Goal: Check status: Check status

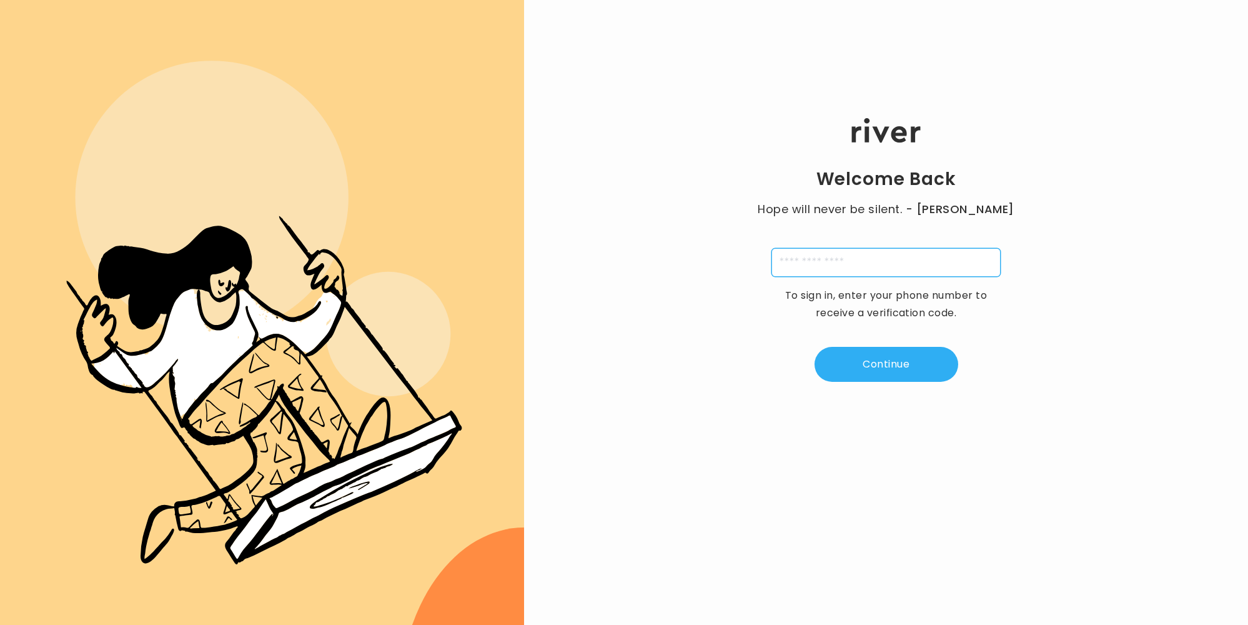
click at [872, 268] on input "tel" at bounding box center [885, 262] width 229 height 29
type input "**********"
type input "*"
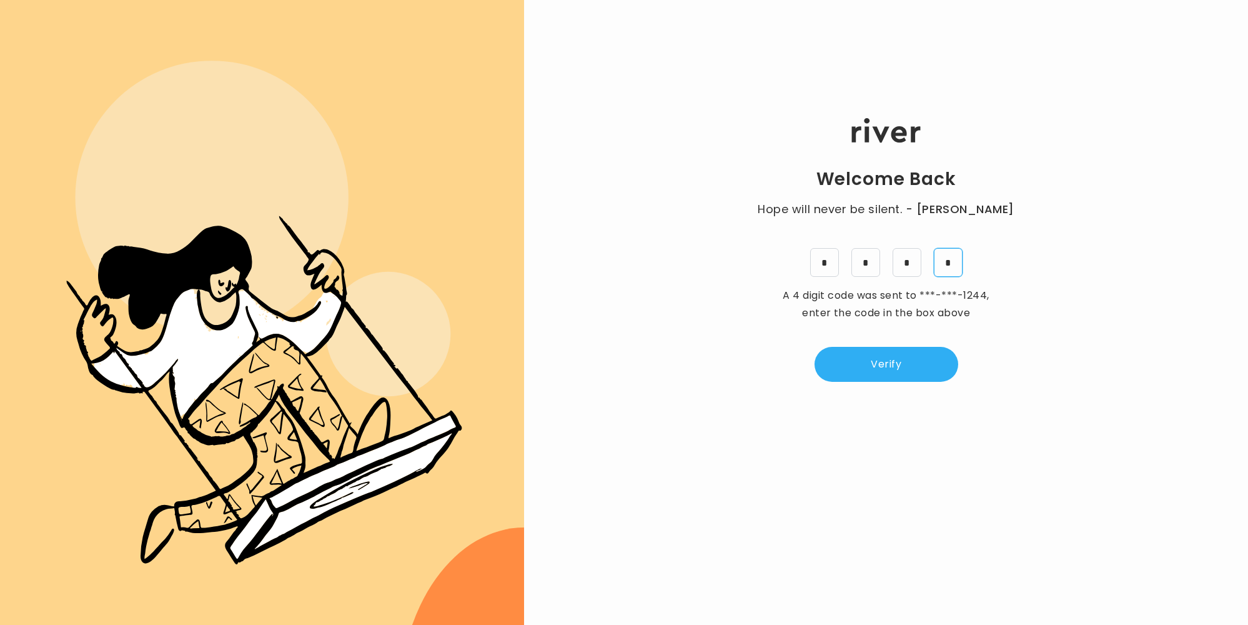
type input "*"
click at [855, 352] on button "Verify" at bounding box center [887, 364] width 144 height 35
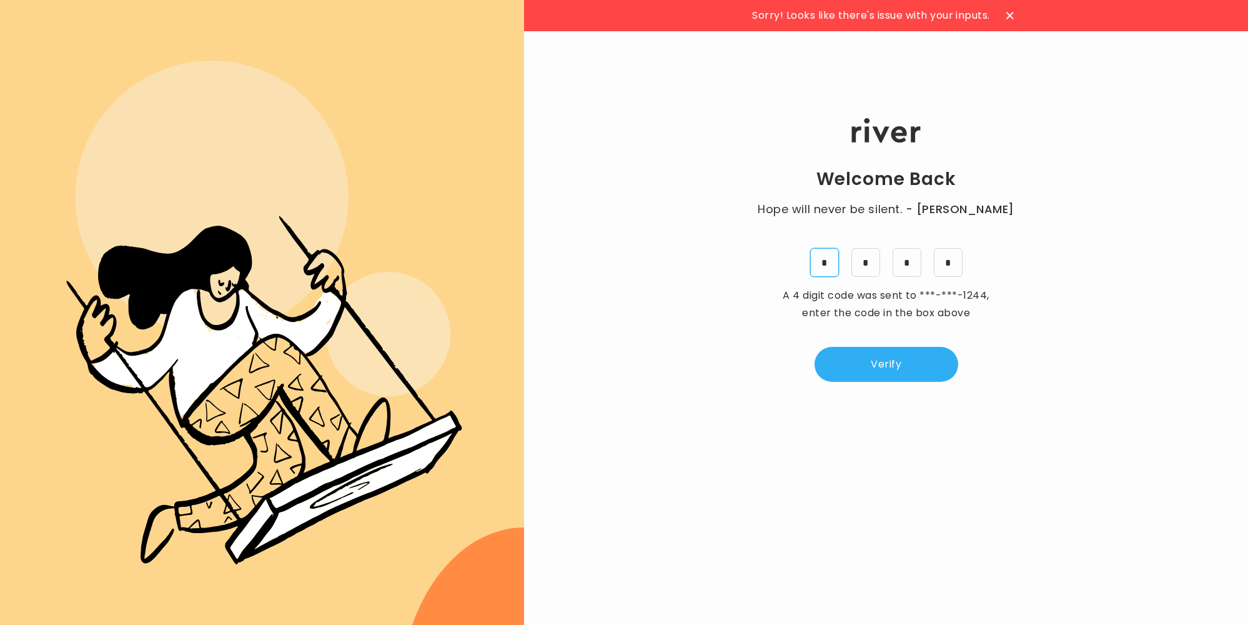
click at [826, 252] on input "*" at bounding box center [824, 262] width 29 height 29
